Goal: Transaction & Acquisition: Purchase product/service

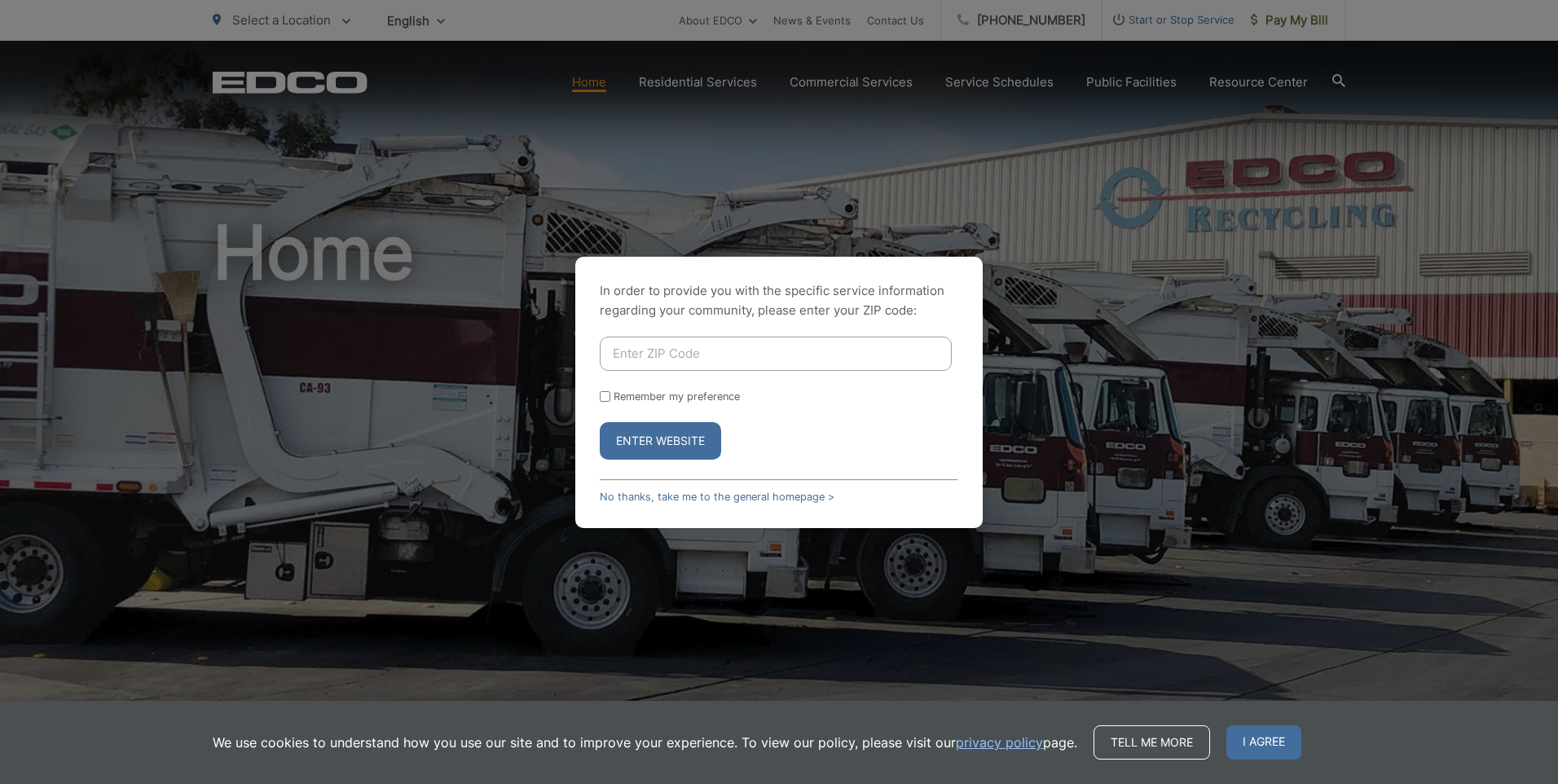
click at [707, 361] on input "Enter ZIP Code" at bounding box center [776, 353] width 352 height 34
type input "92040"
click at [655, 442] on button "Enter Website" at bounding box center [660, 441] width 122 height 38
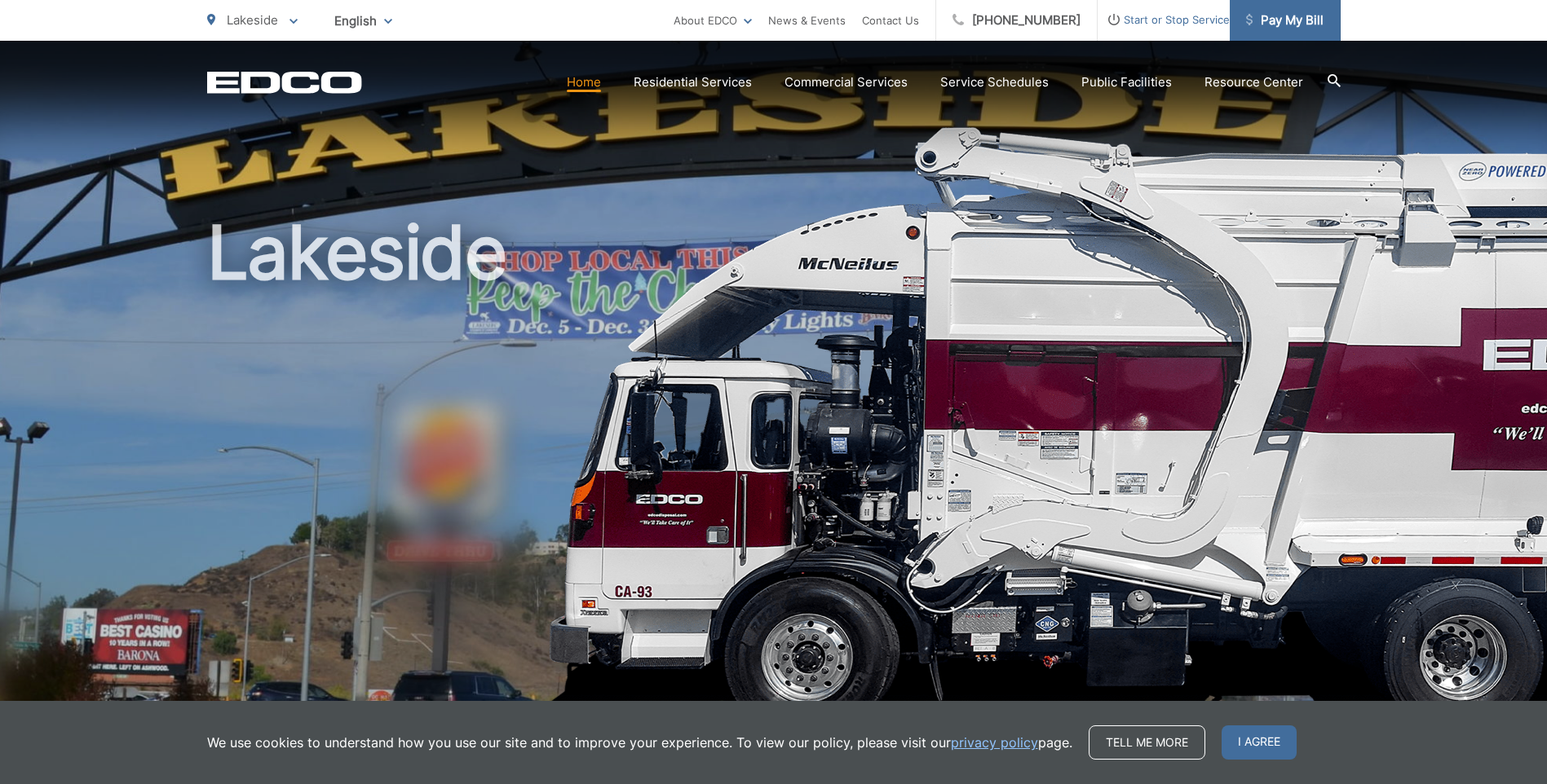
click at [1287, 26] on span "Pay My Bill" at bounding box center [1284, 20] width 77 height 20
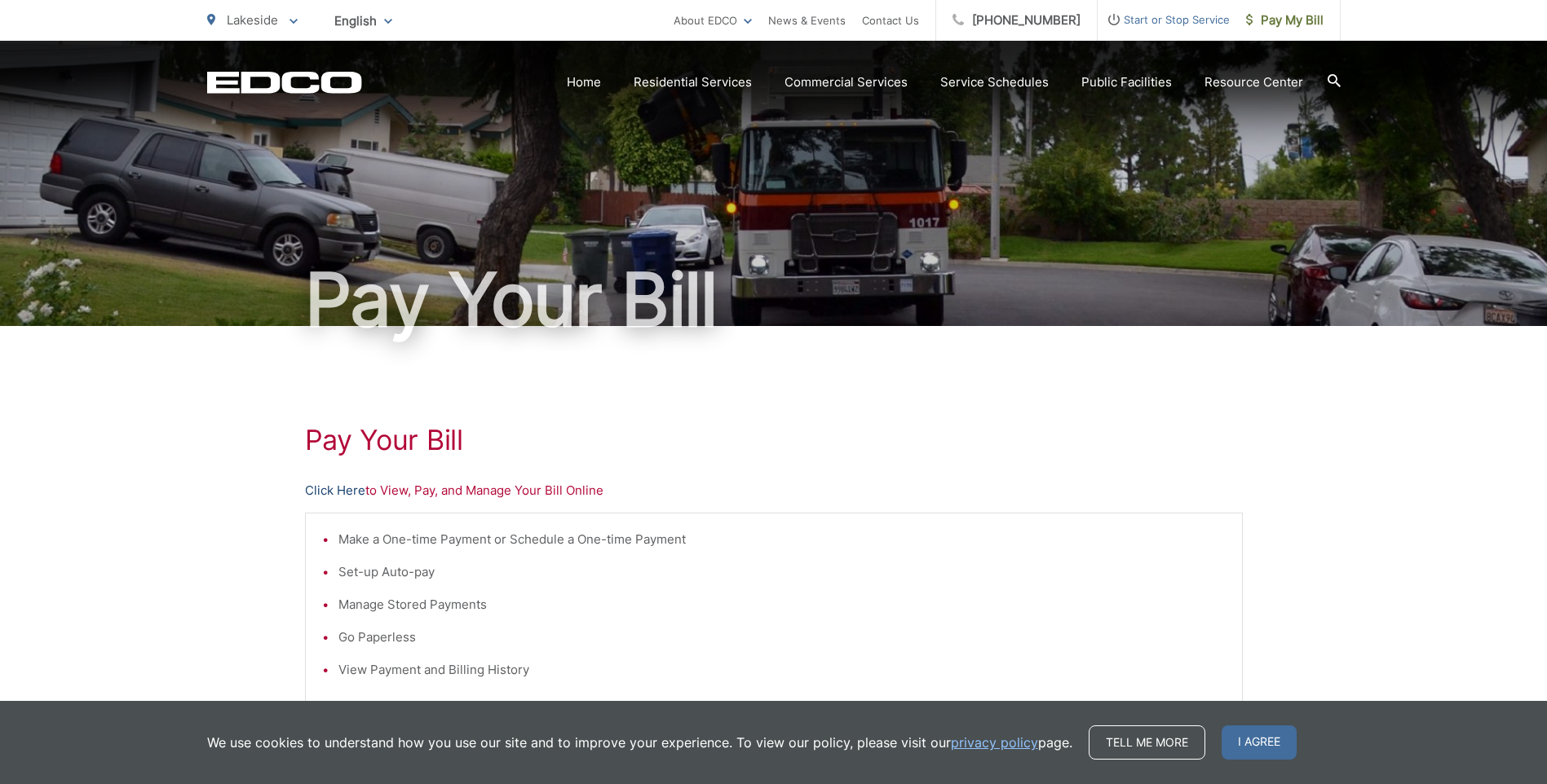
click at [330, 489] on link "Click Here" at bounding box center [335, 490] width 60 height 20
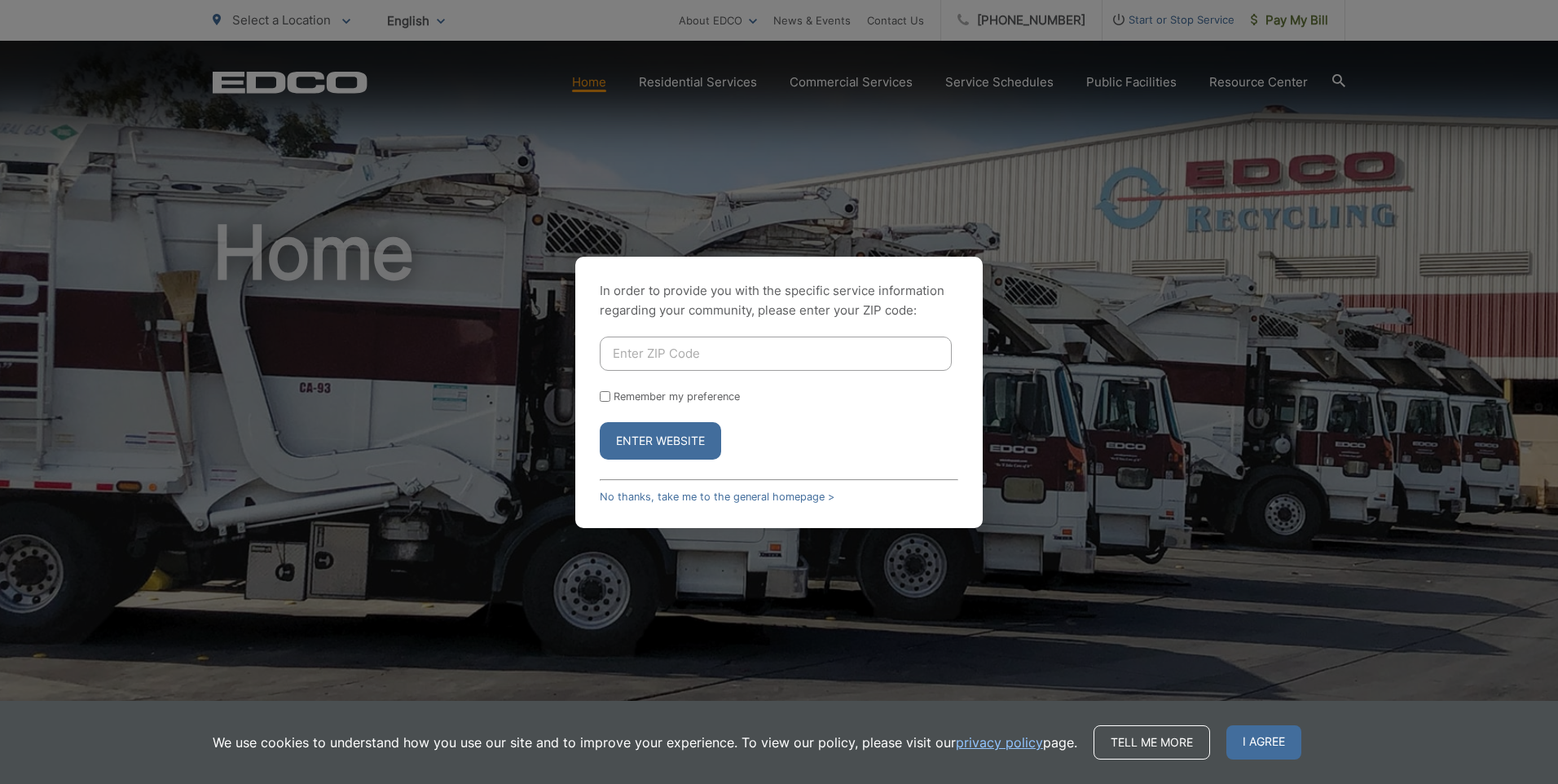
click at [775, 345] on input "Enter ZIP Code" at bounding box center [776, 353] width 352 height 34
type input "92040"
click at [644, 397] on label "Remember my preference" at bounding box center [677, 396] width 127 height 12
click at [610, 397] on input "Remember my preference" at bounding box center [605, 396] width 10 height 10
checkbox input "true"
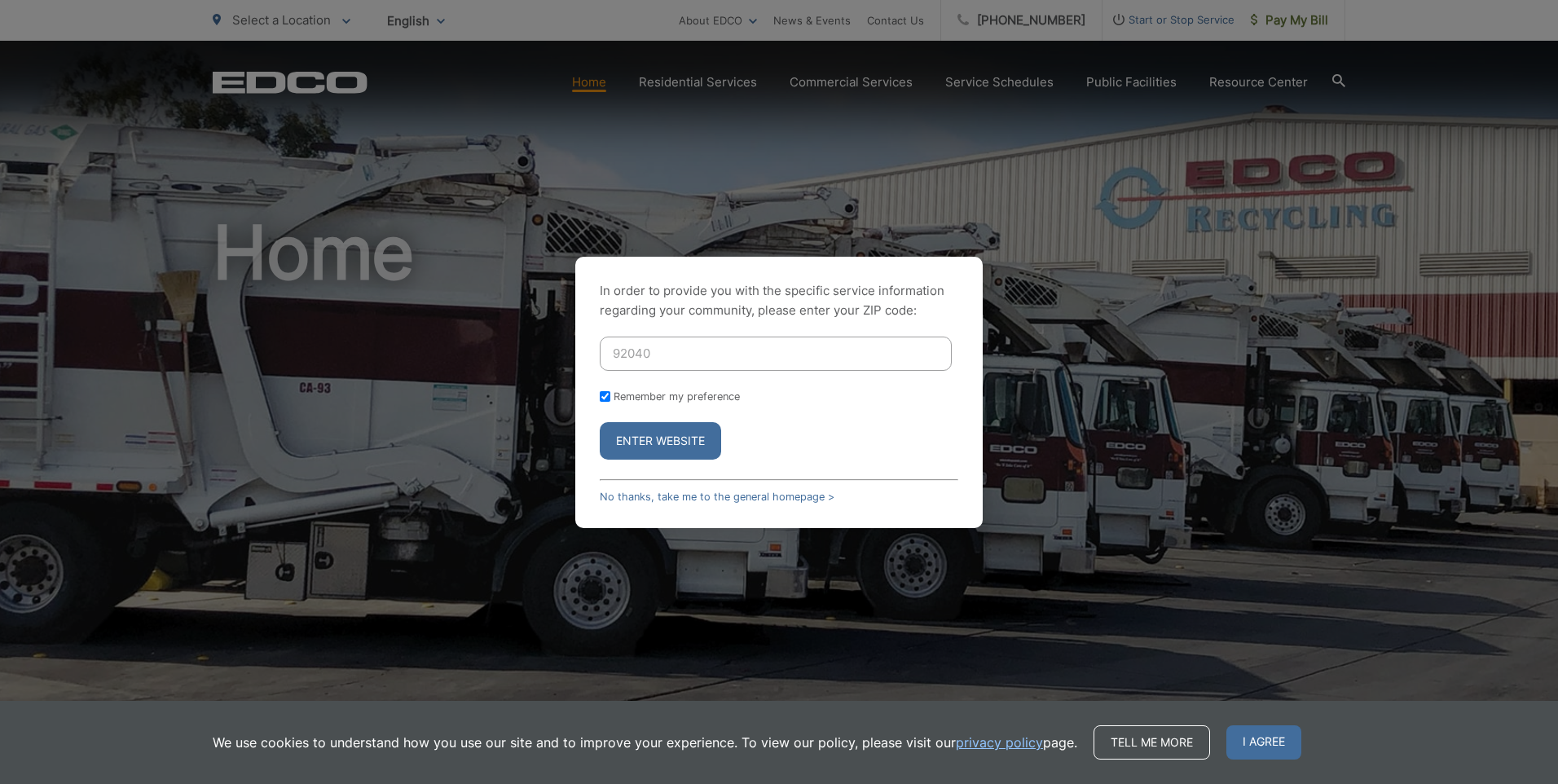
click at [640, 432] on button "Enter Website" at bounding box center [660, 441] width 122 height 38
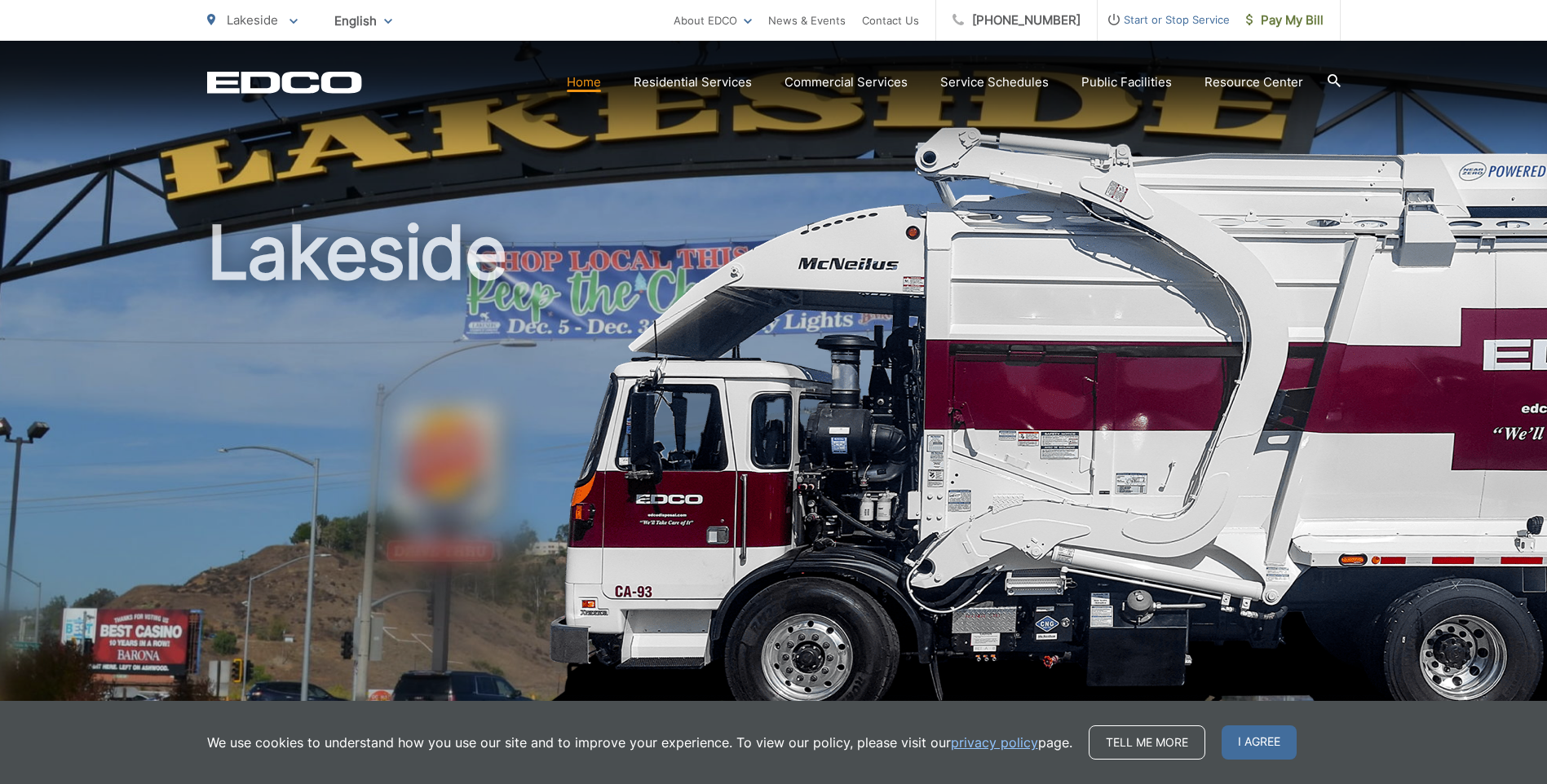
drag, startPoint x: 0, startPoint y: 0, endPoint x: 849, endPoint y: 442, distance: 957.2
click at [1299, 24] on span "Pay My Bill" at bounding box center [1284, 20] width 77 height 20
